Goal: Transaction & Acquisition: Purchase product/service

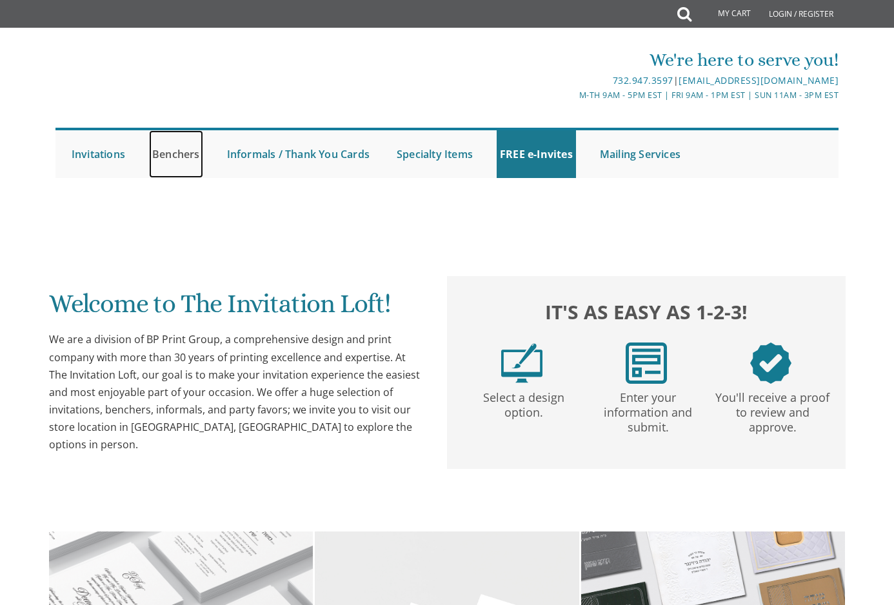
click at [173, 157] on link "Benchers" at bounding box center [176, 154] width 54 height 48
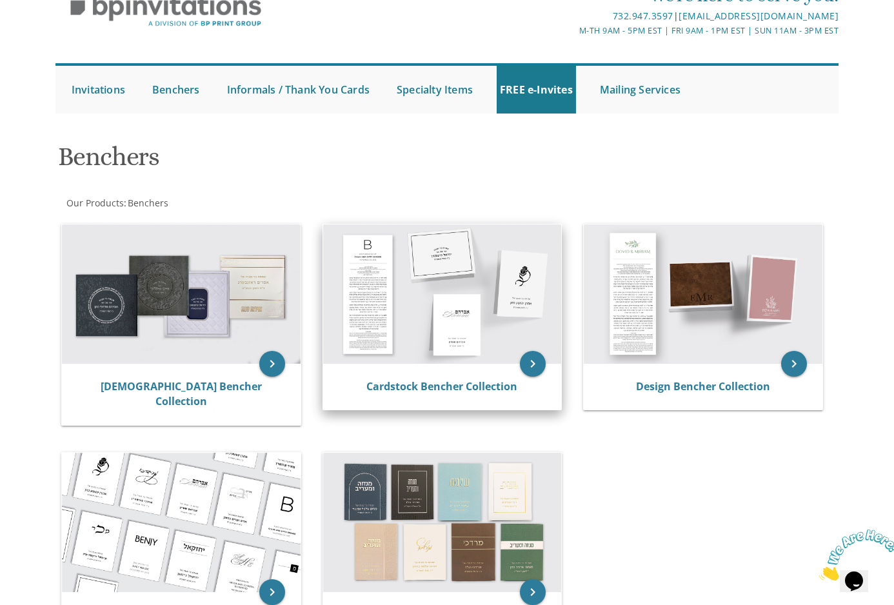
click at [448, 306] on img at bounding box center [442, 293] width 239 height 139
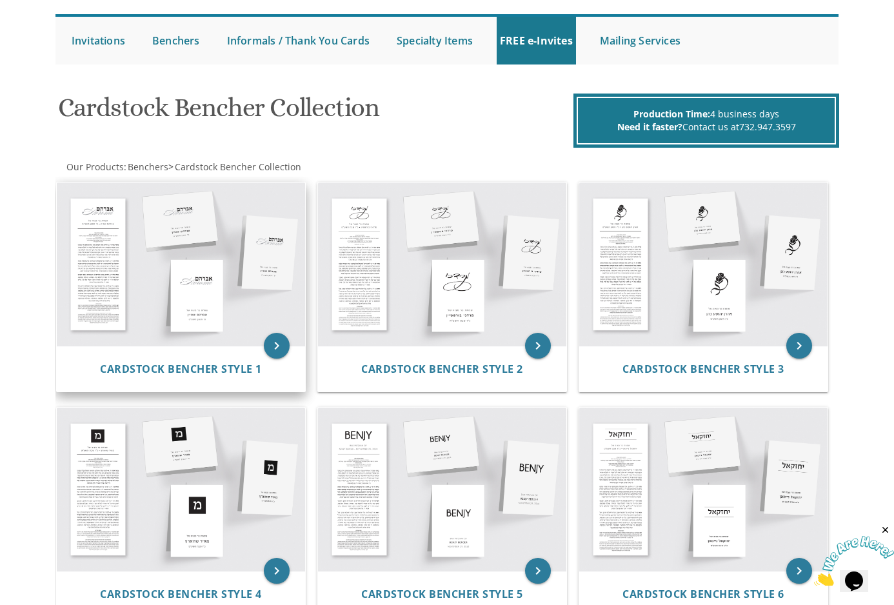
scroll to position [129, 0]
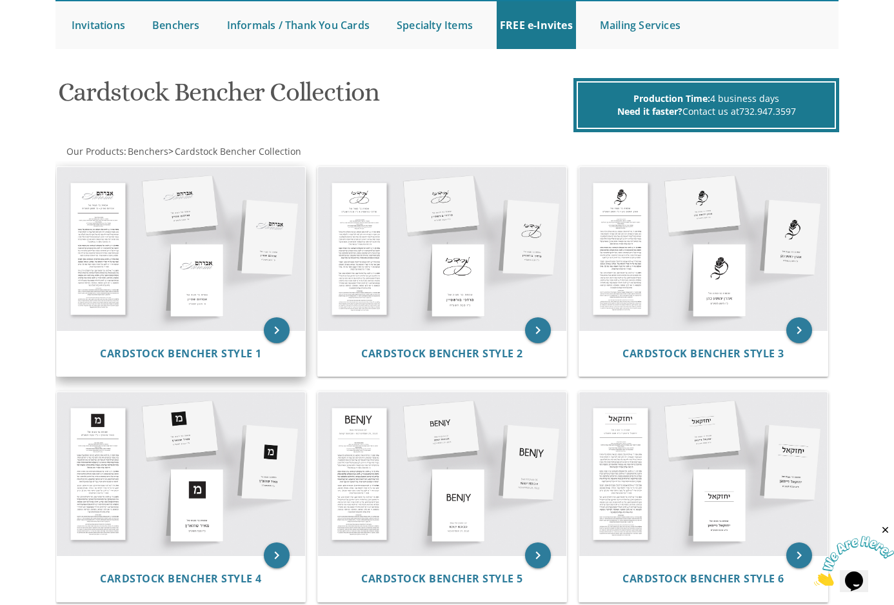
click at [182, 266] on img at bounding box center [181, 248] width 248 height 163
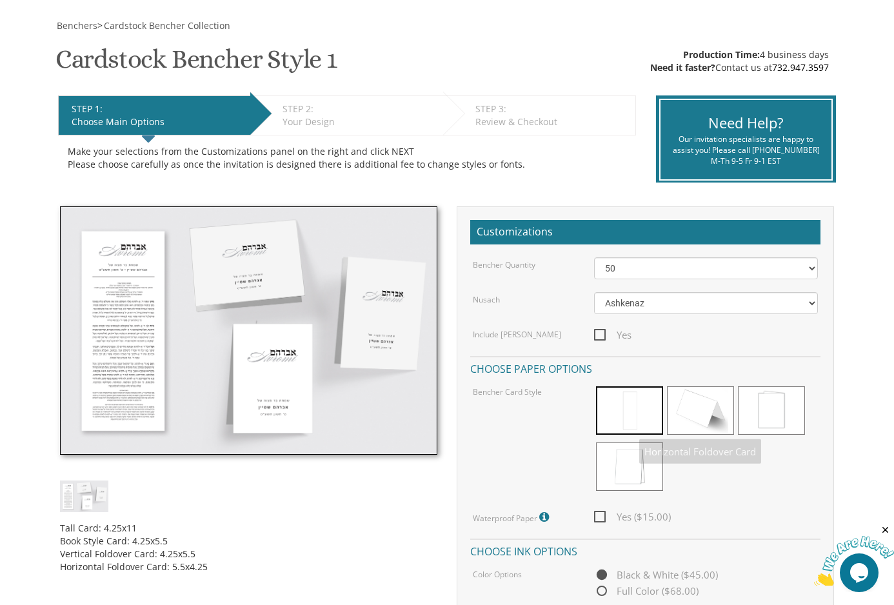
scroll to position [193, 0]
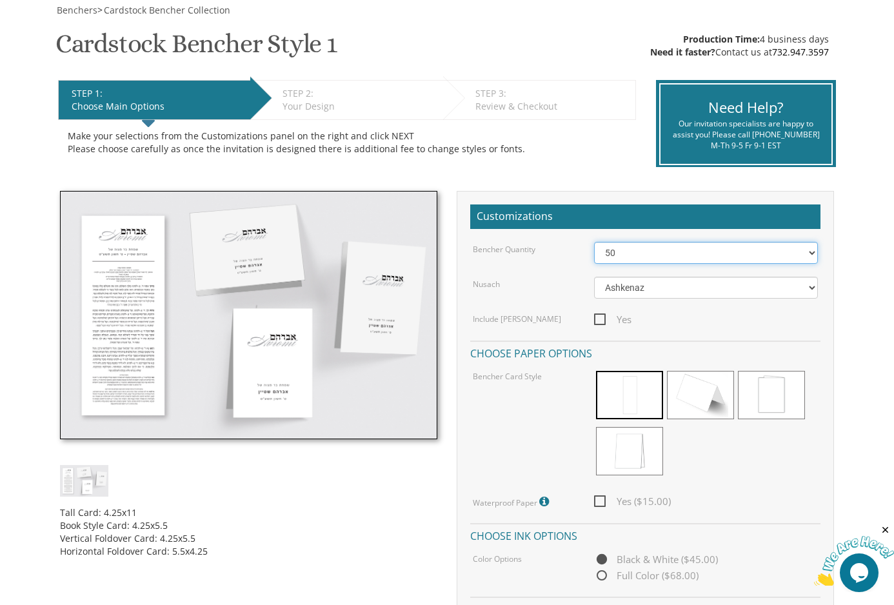
click at [669, 253] on select "50 60 70 80 90 100 125 150 175 200 225 250 275 300 325 350 375 400 425 450 475 …" at bounding box center [706, 253] width 224 height 22
select select "150"
click at [594, 242] on select "50 60 70 80 90 100 125 150 175 200 225 250 275 300 325 350 375 400 425 450 475 …" at bounding box center [706, 253] width 224 height 22
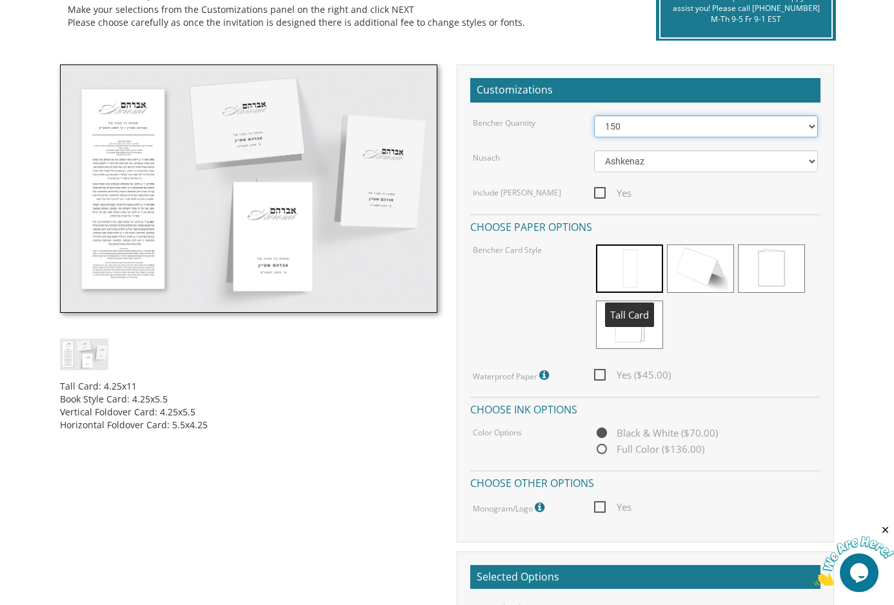
scroll to position [322, 0]
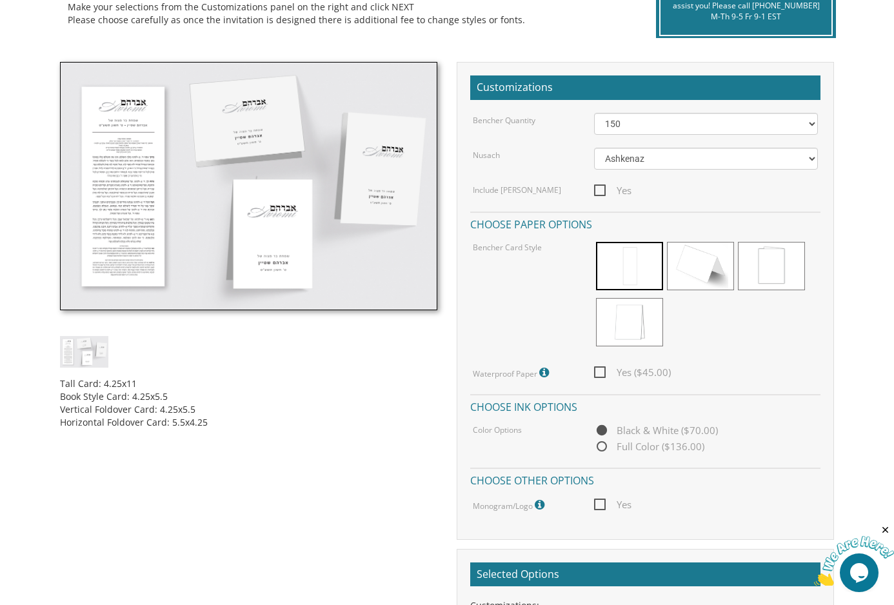
click at [598, 192] on span "Yes" at bounding box center [612, 190] width 37 height 16
click at [598, 192] on input "Yes" at bounding box center [598, 189] width 8 height 8
checkbox input "true"
click at [601, 373] on span "Yes ($45.00)" at bounding box center [632, 372] width 77 height 16
click at [601, 373] on input "Yes ($45.00)" at bounding box center [598, 371] width 8 height 8
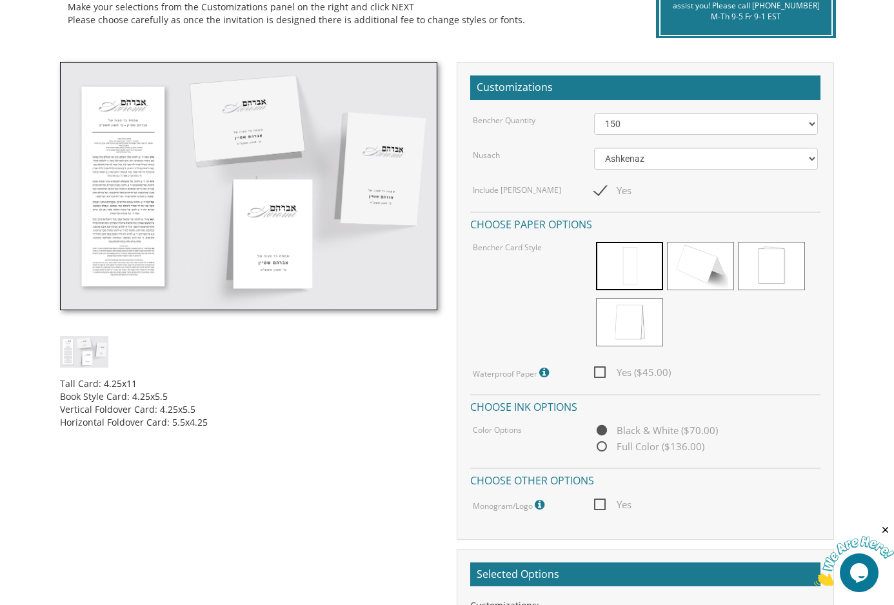
checkbox input "true"
click at [540, 373] on icon at bounding box center [545, 373] width 13 height 12
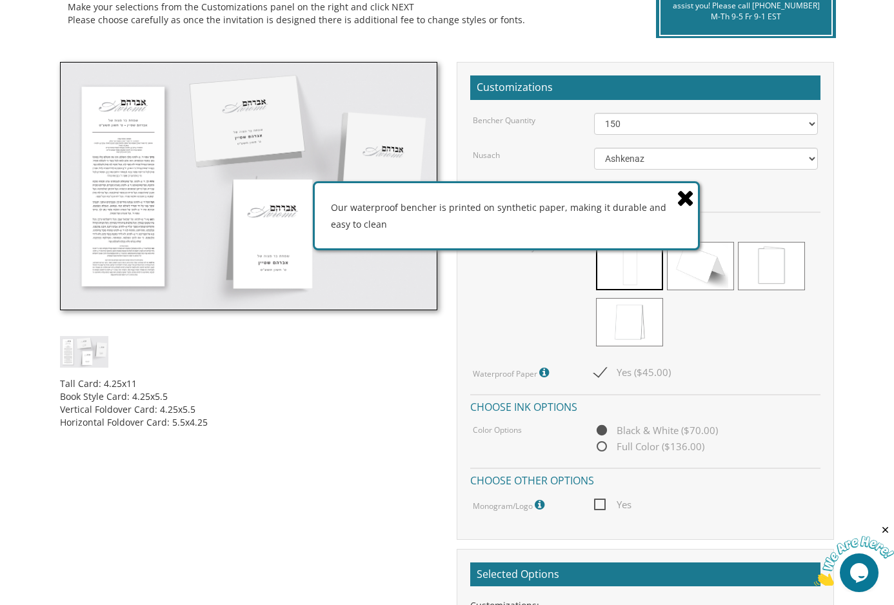
click at [540, 373] on icon at bounding box center [545, 373] width 13 height 12
click at [467, 378] on div "Waterproof Paper Our waterproof bencher is printed on synthetic paper, making i…" at bounding box center [523, 372] width 121 height 17
drag, startPoint x: 471, startPoint y: 374, endPoint x: 544, endPoint y: 379, distance: 73.0
click at [544, 379] on div "Waterproof Paper Our waterproof bencher is printed on synthetic paper, making i…" at bounding box center [523, 372] width 121 height 17
copy label "Waterproof Paper Our waterproof bencher is printed on synthetic paper, making i…"
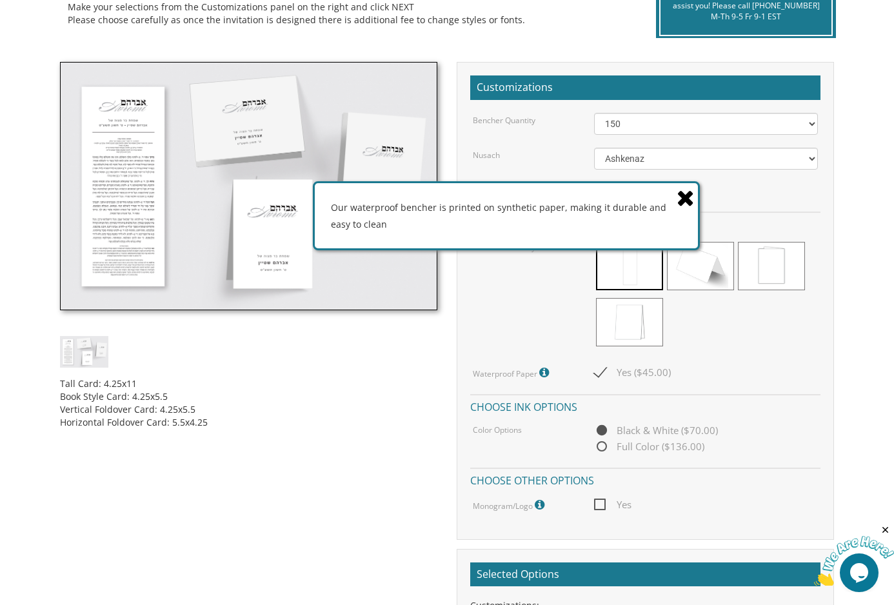
click at [220, 515] on div "Tall Card: 4.25x11 Book Style Card: 4.25x5.5 Vertical Foldover Card: 4.25x5.5 H…" at bounding box center [446, 393] width 792 height 662
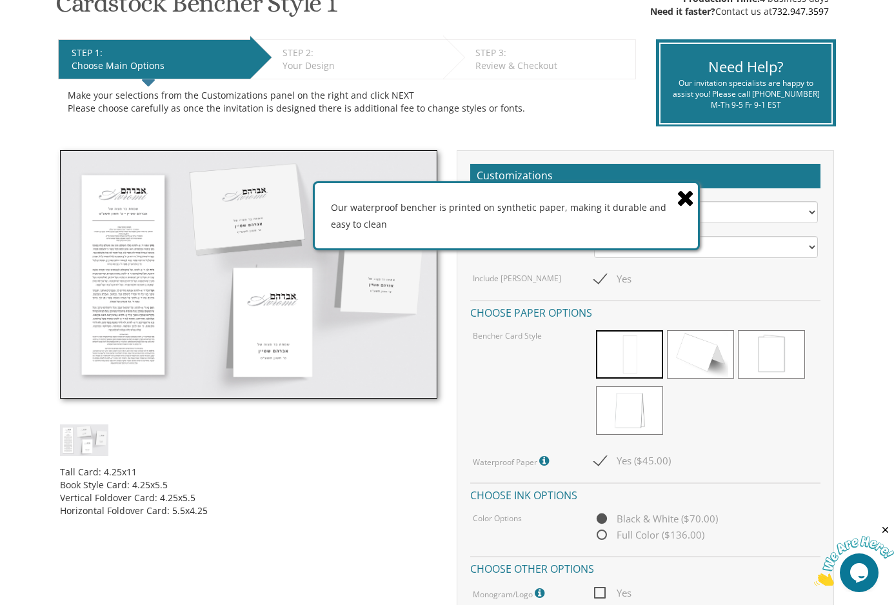
scroll to position [193, 0]
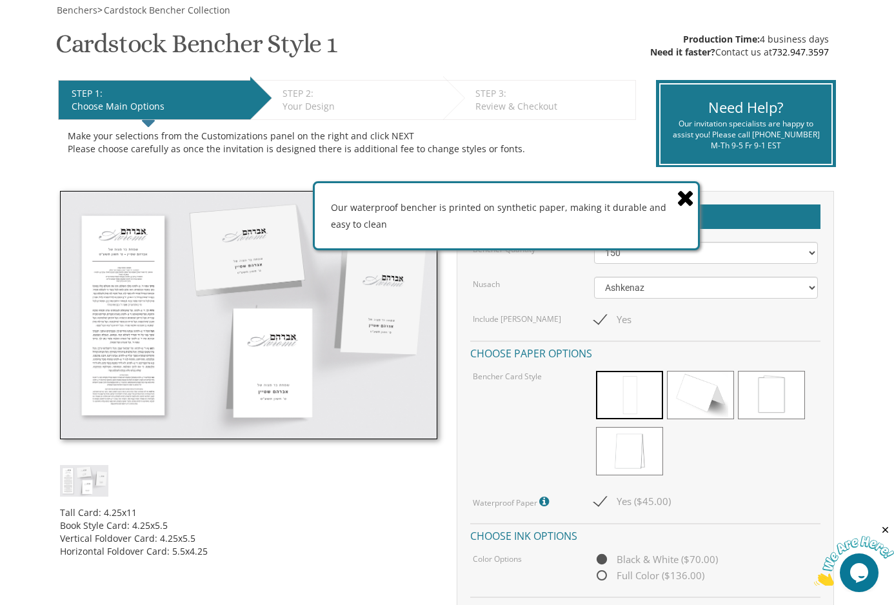
click at [685, 199] on icon at bounding box center [685, 197] width 18 height 23
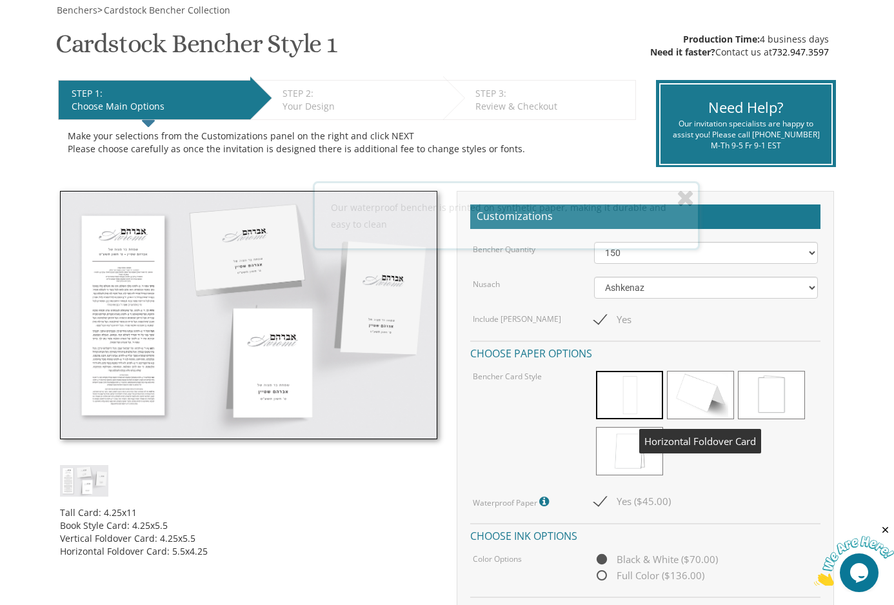
scroll to position [258, 0]
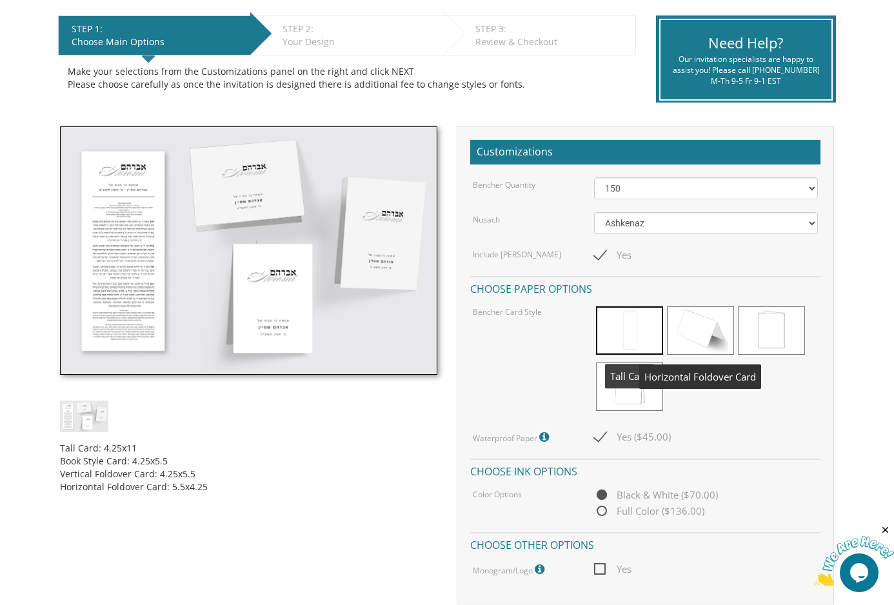
click at [624, 333] on span at bounding box center [629, 330] width 67 height 48
click at [710, 320] on span at bounding box center [700, 330] width 67 height 48
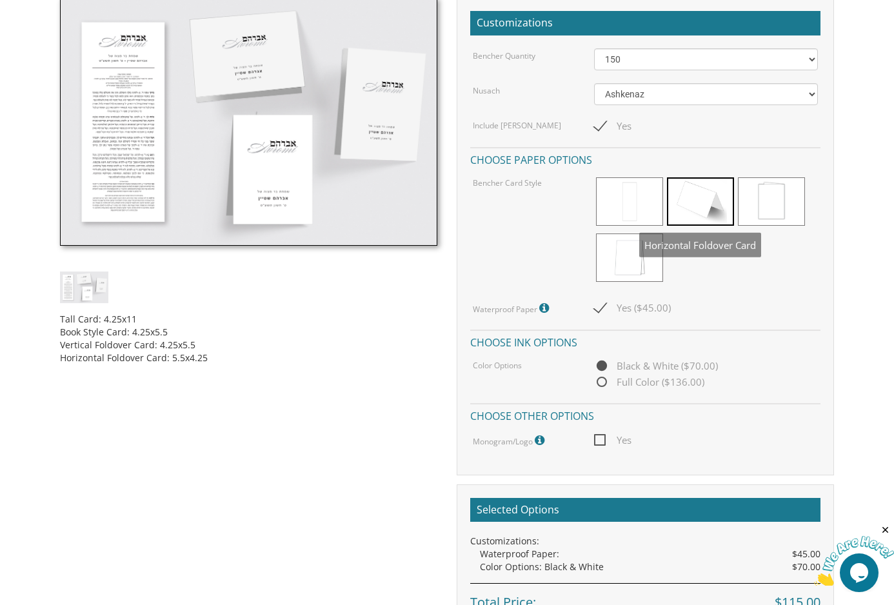
scroll to position [451, 0]
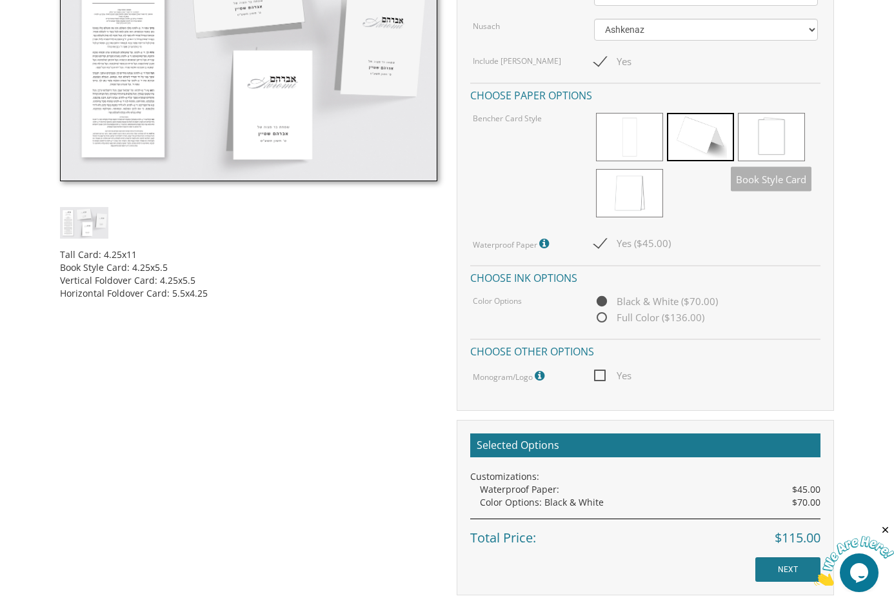
click at [768, 152] on span at bounding box center [771, 137] width 67 height 48
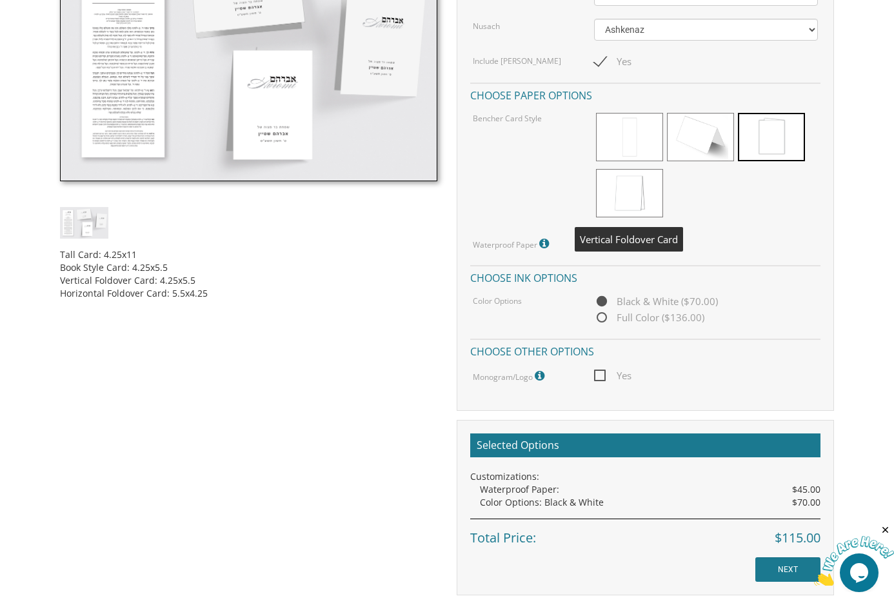
click at [616, 197] on span at bounding box center [629, 193] width 67 height 48
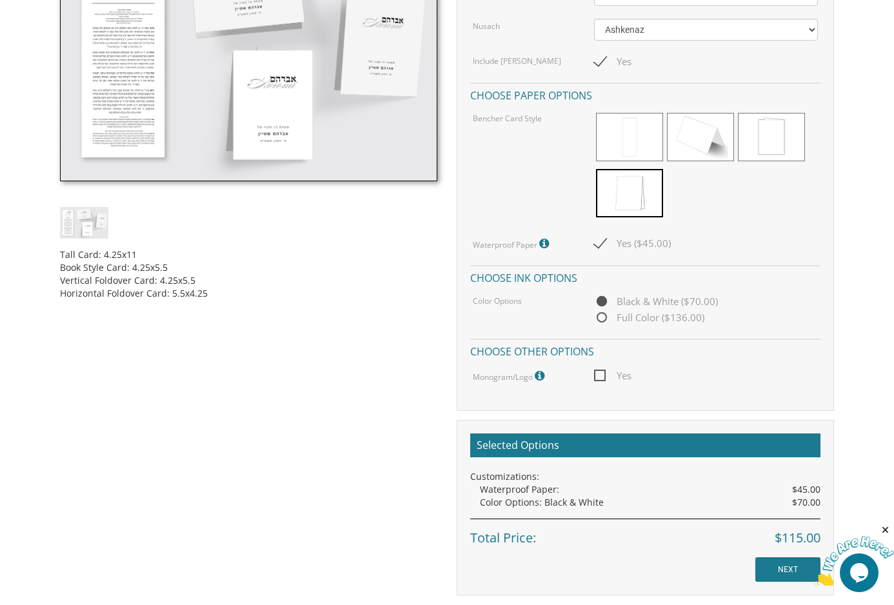
click at [145, 402] on div "Tall Card: 4.25x11 Book Style Card: 4.25x5.5 Vertical Foldover Card: 4.25x5.5 H…" at bounding box center [446, 264] width 792 height 662
click at [345, 531] on div "Tall Card: 4.25x11 Book Style Card: 4.25x5.5 Vertical Foldover Card: 4.25x5.5 H…" at bounding box center [446, 264] width 792 height 662
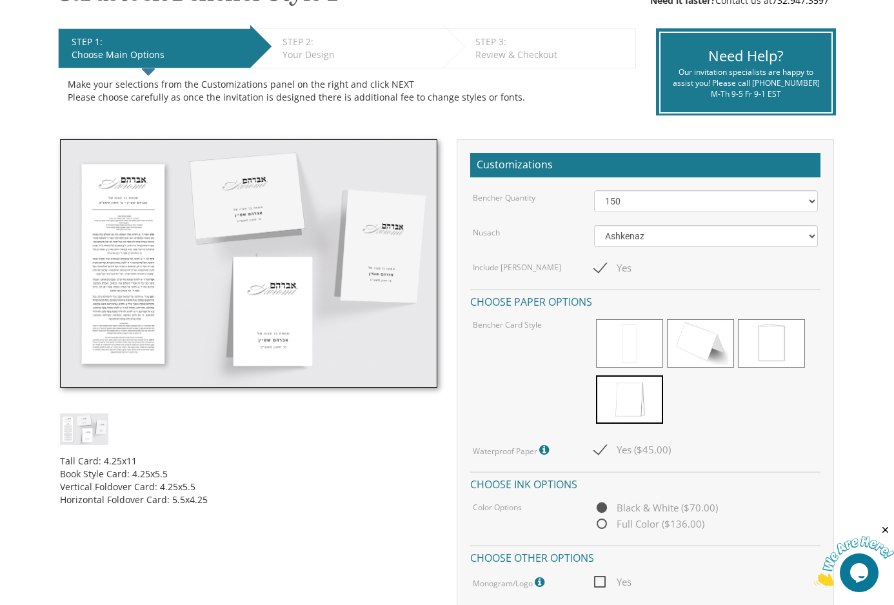
scroll to position [64, 0]
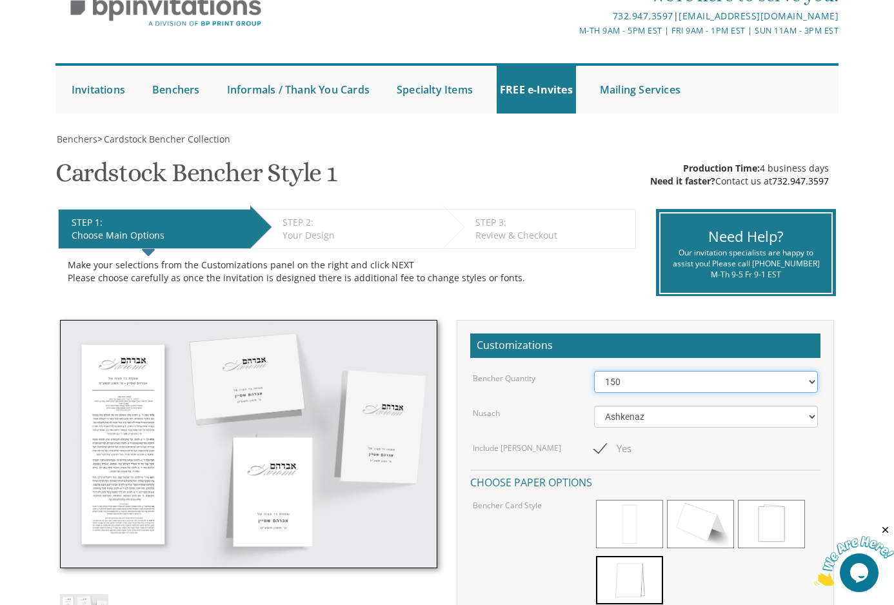
click at [723, 386] on select "50 60 70 80 90 100 125 150 175 200 225 250 275 300 325 350 375 400 425 450 475 …" at bounding box center [706, 382] width 224 height 22
click at [594, 371] on select "50 60 70 80 90 100 125 150 175 200 225 250 275 300 325 350 375 400 425 450 475 …" at bounding box center [706, 382] width 224 height 22
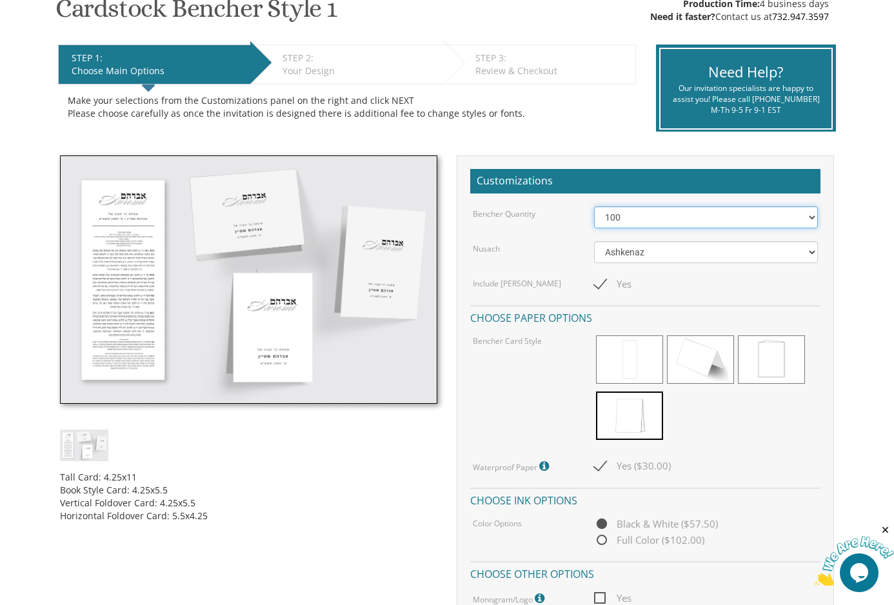
scroll to position [193, 0]
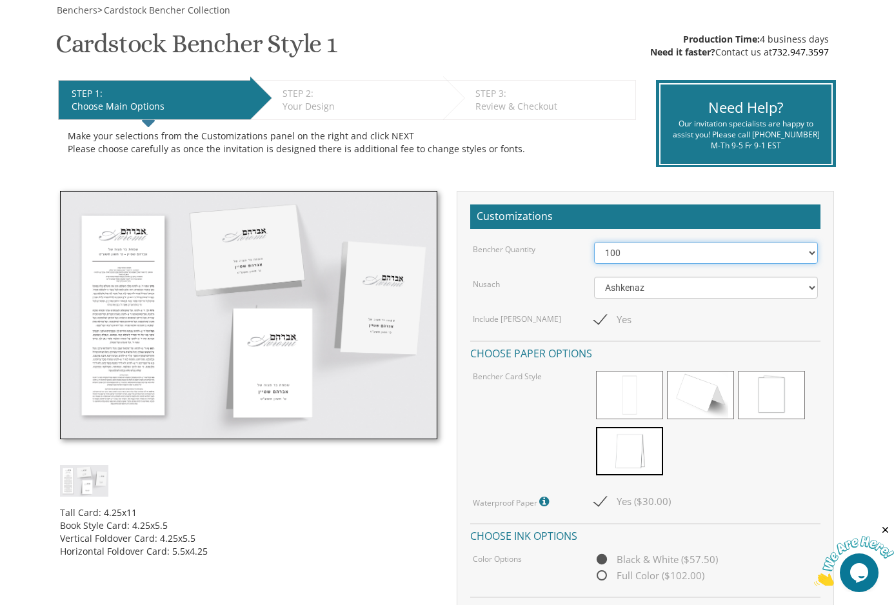
click at [680, 261] on select "50 60 70 80 90 100 125 150 175 200 225 250 275 300 325 350 375 400 425 450 475 …" at bounding box center [706, 253] width 224 height 22
click at [594, 242] on select "50 60 70 80 90 100 125 150 175 200 225 250 275 300 325 350 375 400 425 450 475 …" at bounding box center [706, 253] width 224 height 22
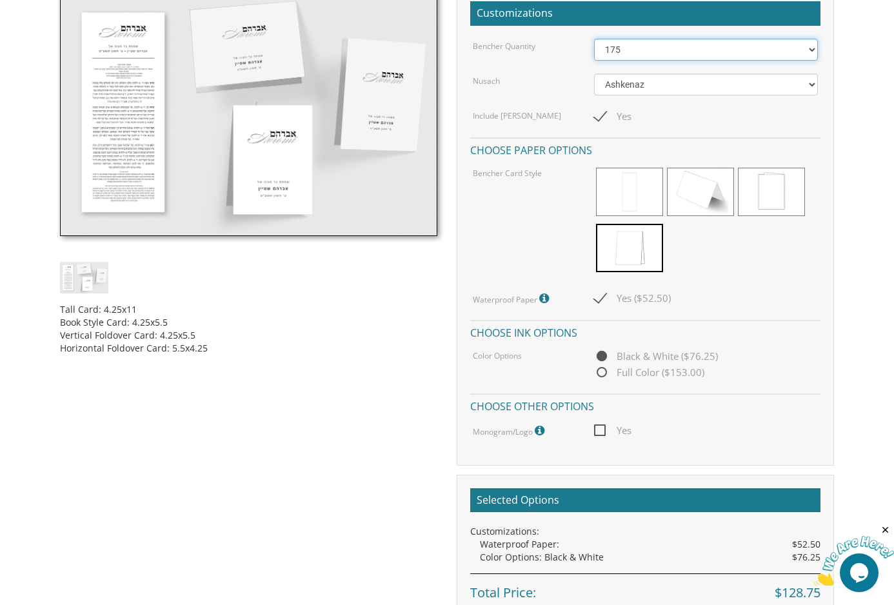
scroll to position [387, 0]
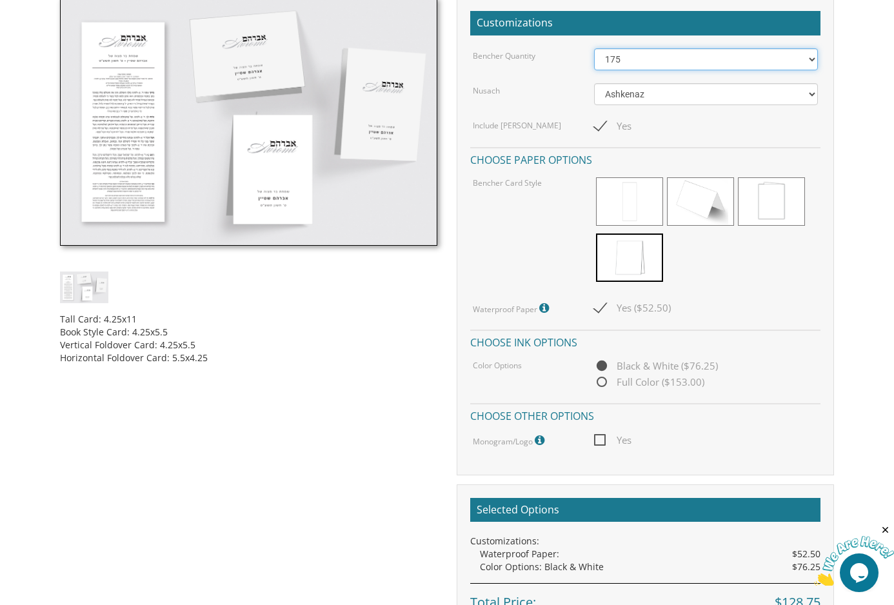
click at [764, 63] on select "50 60 70 80 90 100 125 150 175 200 225 250 275 300 325 350 375 400 425 450 475 …" at bounding box center [706, 59] width 224 height 22
select select "150"
click at [594, 48] on select "50 60 70 80 90 100 125 150 175 200 225 250 275 300 325 350 375 400 425 450 475 …" at bounding box center [706, 59] width 224 height 22
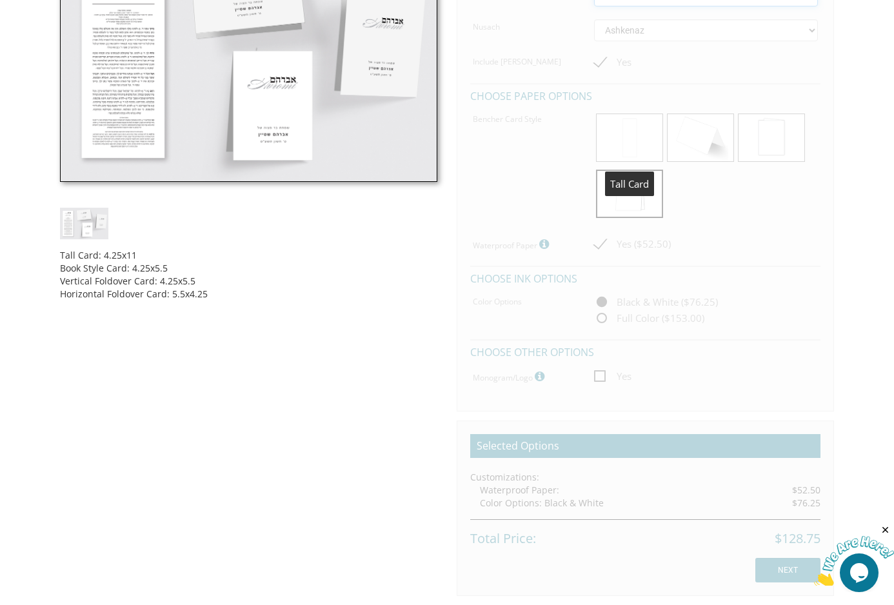
scroll to position [451, 0]
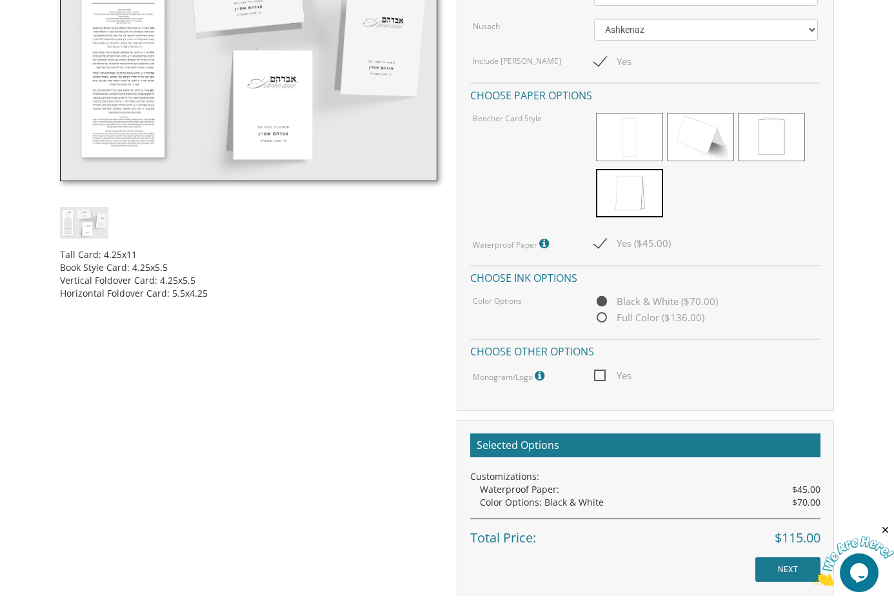
click at [218, 407] on div "Tall Card: 4.25x11 Book Style Card: 4.25x5.5 Vertical Foldover Card: 4.25x5.5 H…" at bounding box center [446, 264] width 792 height 662
click at [607, 569] on div "Selected Options Customizations: Waterproof Paper: $45.00 Color Options: Black …" at bounding box center [645, 507] width 377 height 175
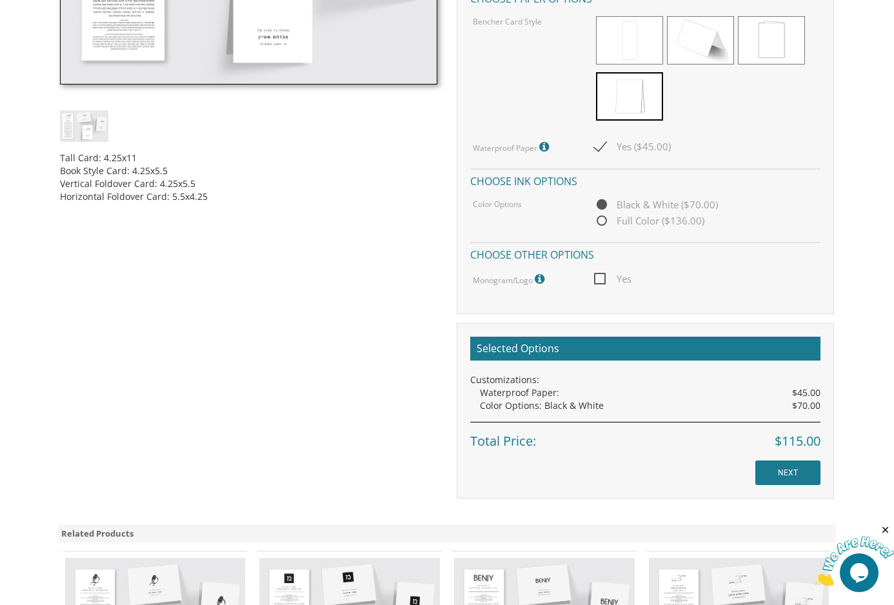
scroll to position [580, 0]
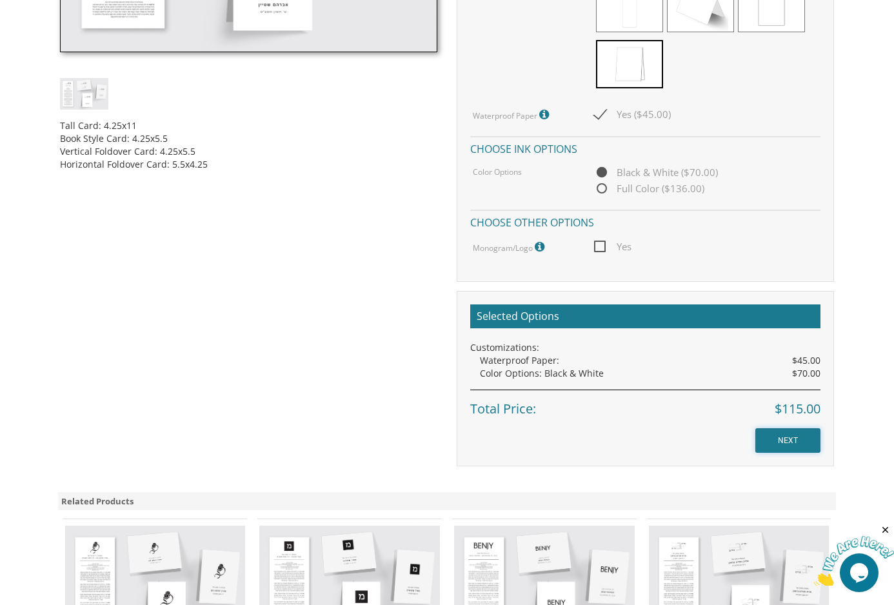
click at [787, 444] on input "NEXT" at bounding box center [787, 440] width 65 height 25
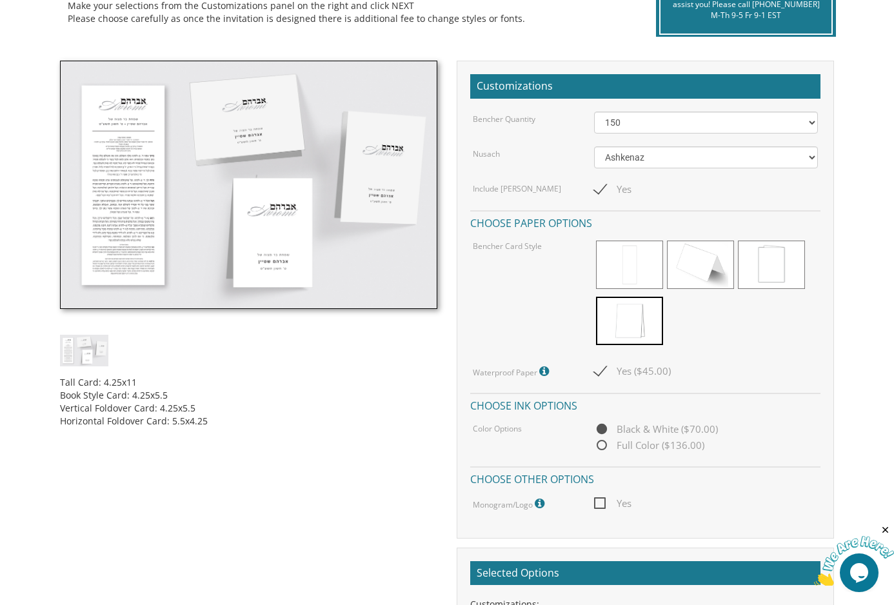
scroll to position [322, 0]
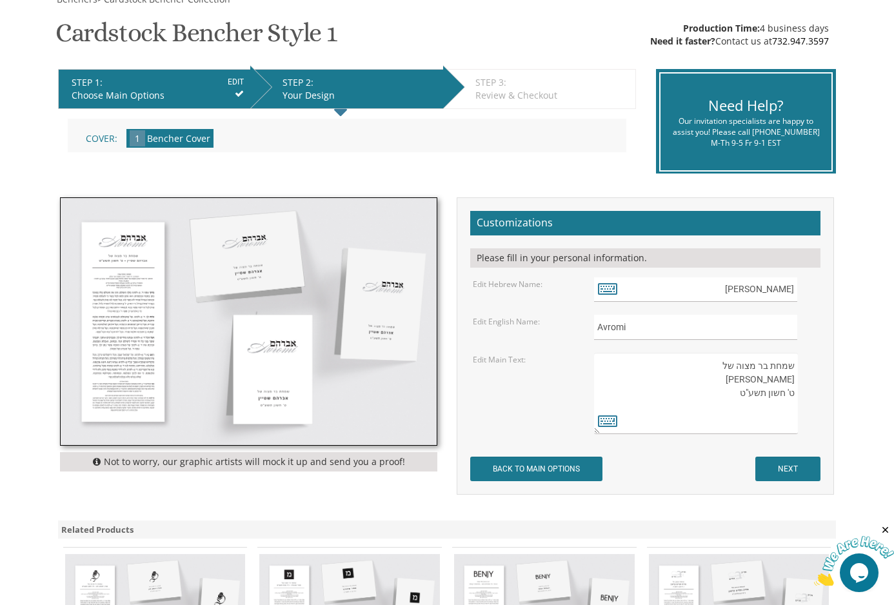
scroll to position [258, 0]
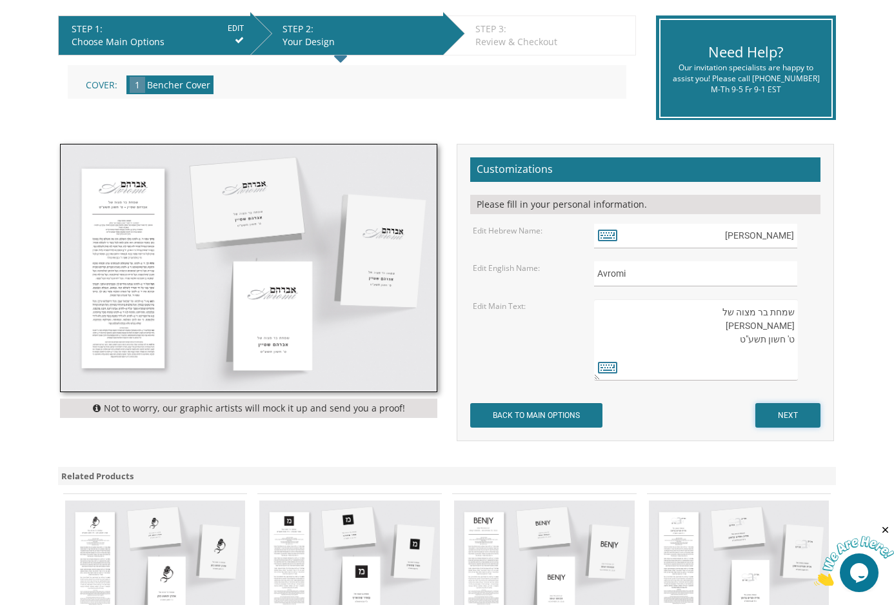
click at [797, 420] on input "NEXT" at bounding box center [787, 415] width 65 height 25
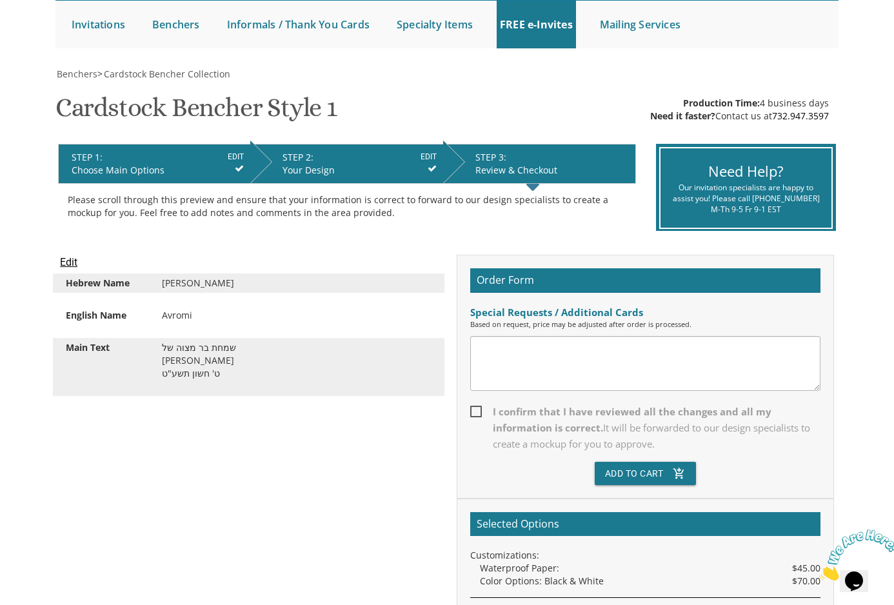
scroll to position [64, 0]
